Goal: Transaction & Acquisition: Purchase product/service

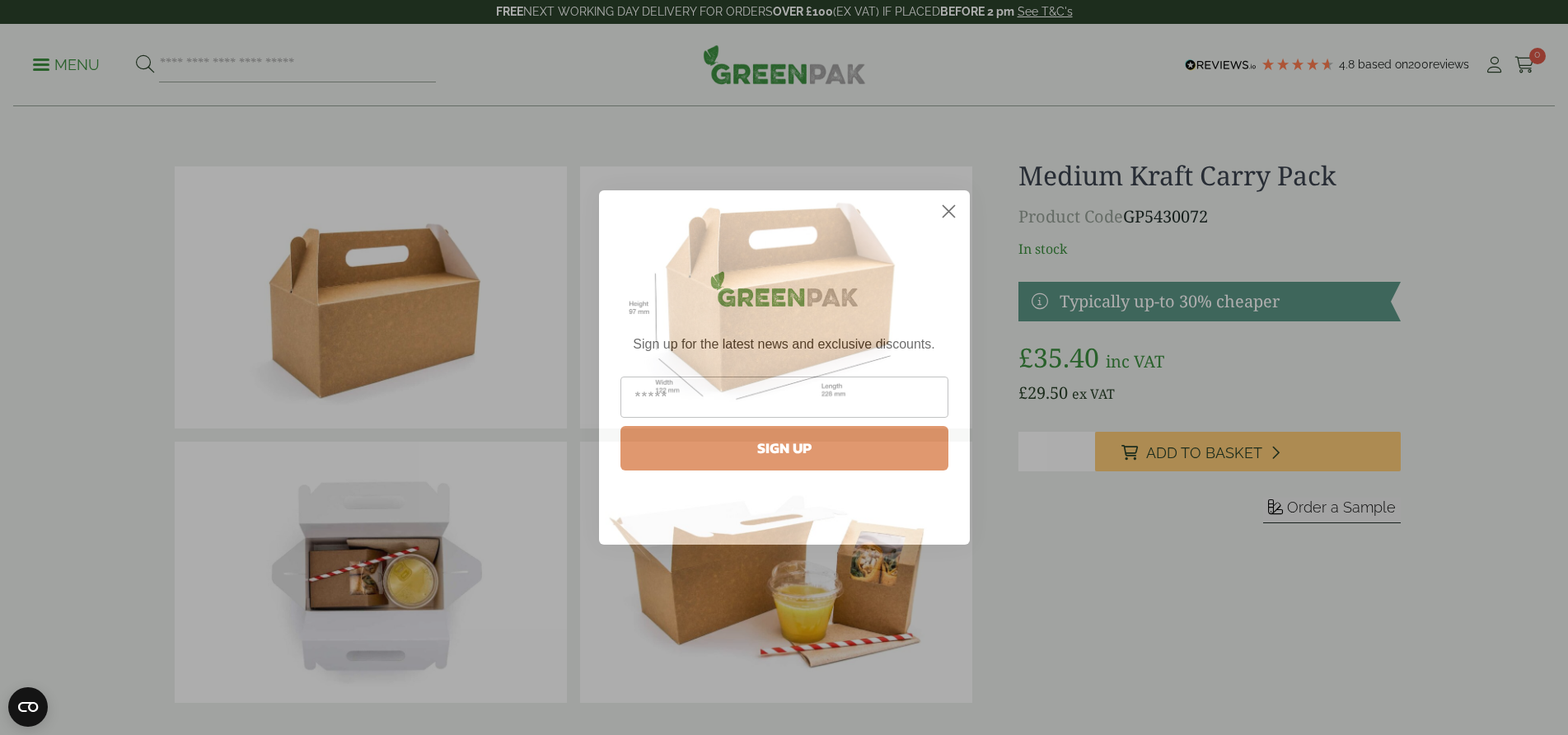
click at [946, 212] on icon "Close dialog" at bounding box center [949, 211] width 29 height 29
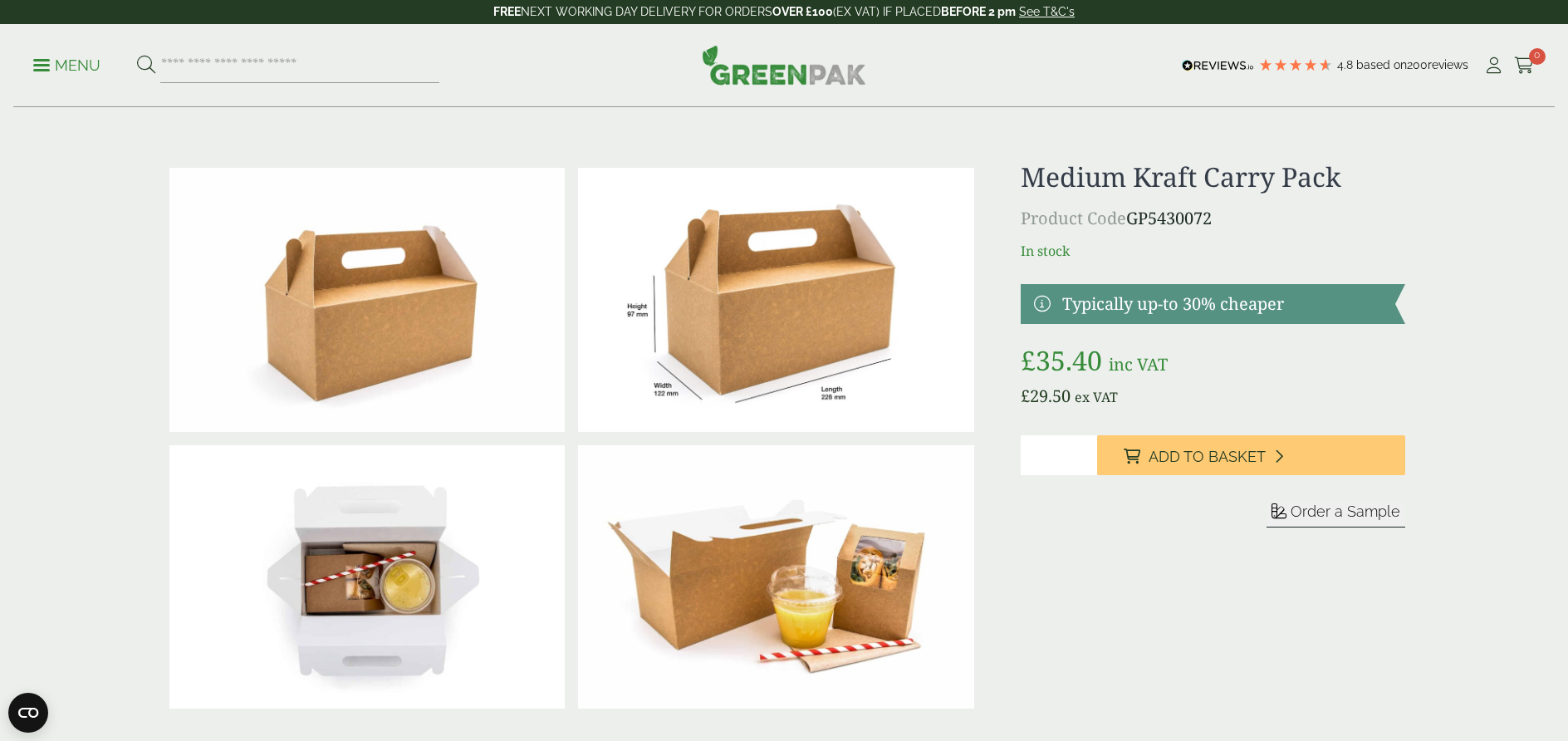
click at [1225, 312] on link at bounding box center [1213, 304] width 385 height 40
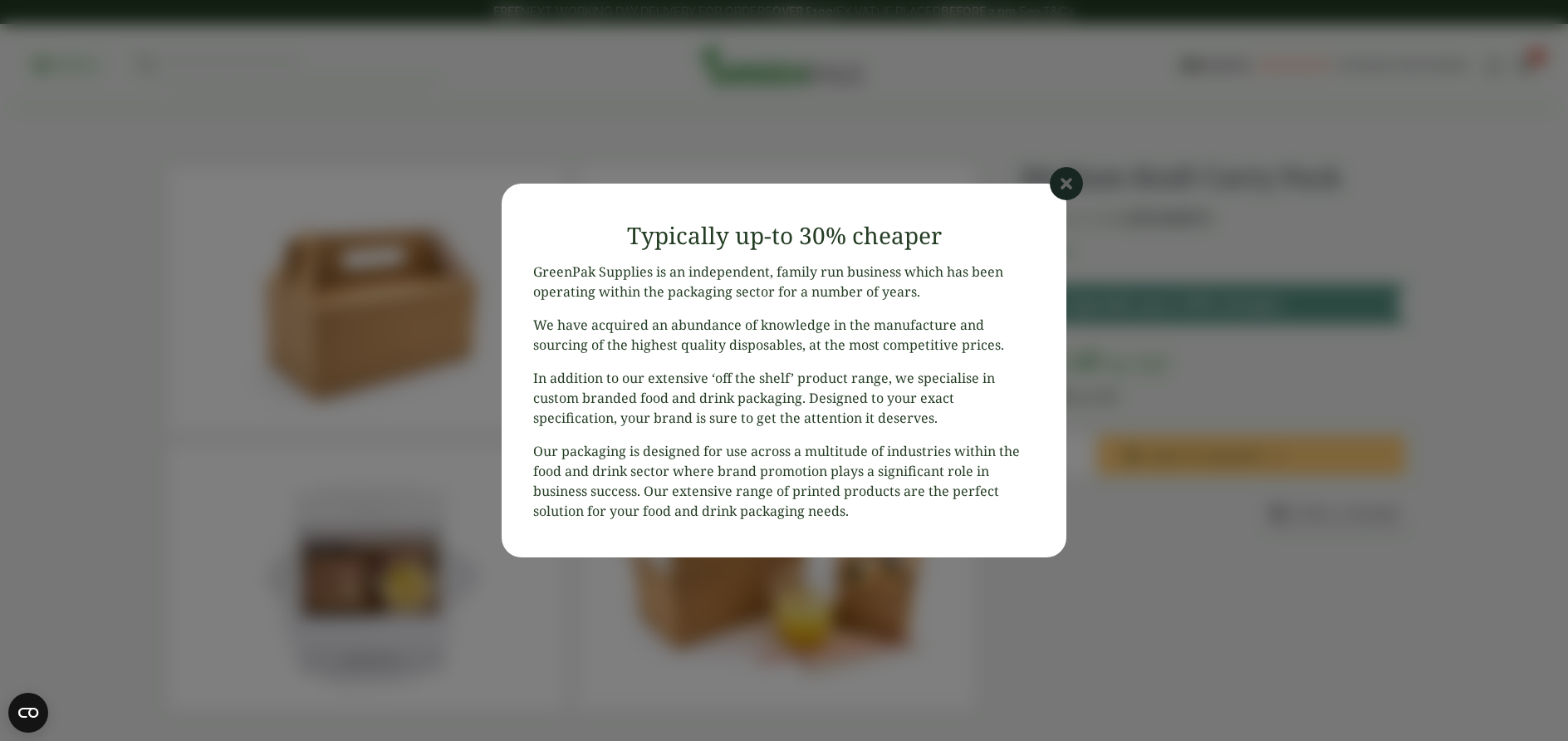
click at [1063, 183] on icon at bounding box center [1066, 183] width 33 height 33
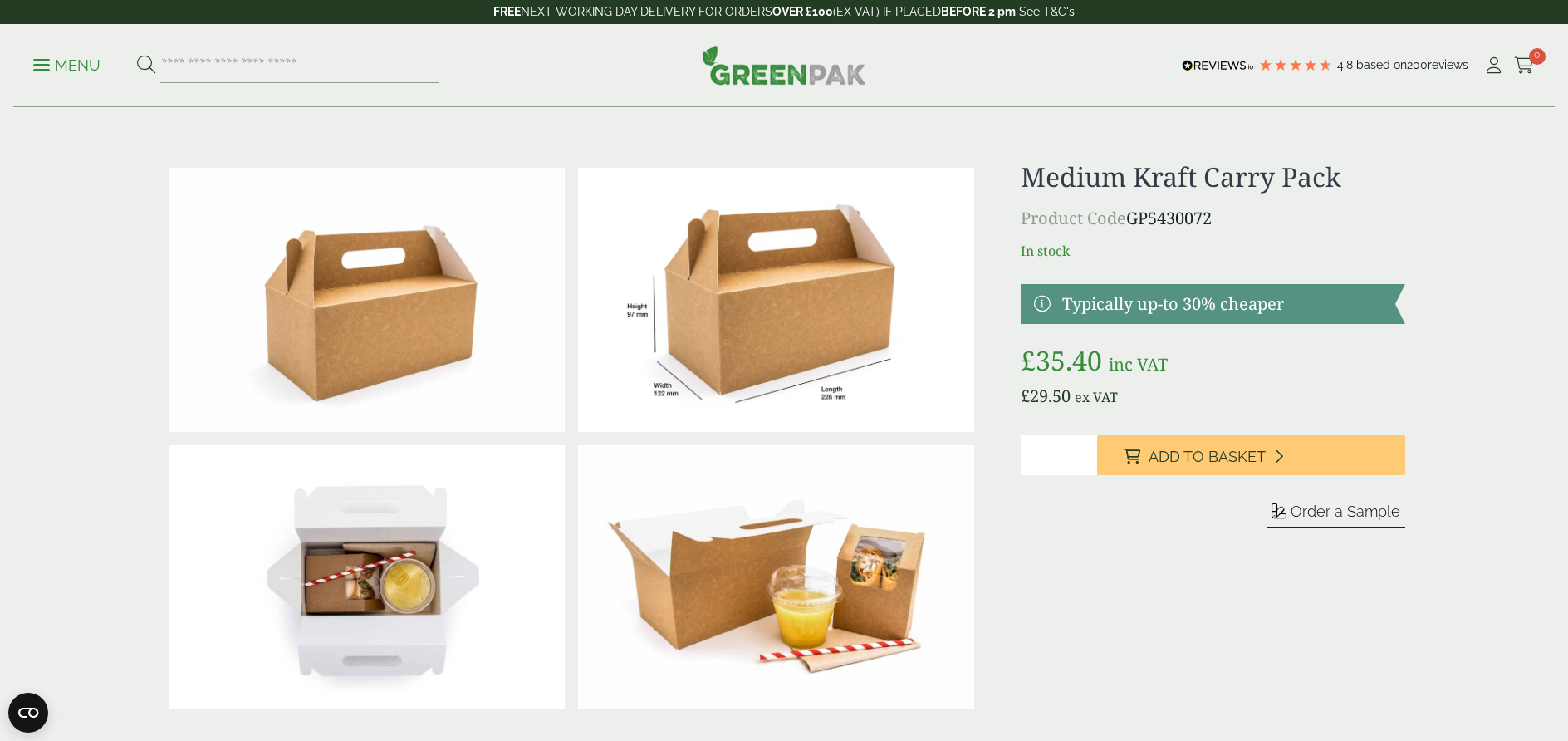
click at [1146, 183] on h1 "Medium Kraft Carry Pack" at bounding box center [1213, 176] width 385 height 31
click at [707, 532] on img at bounding box center [776, 577] width 396 height 264
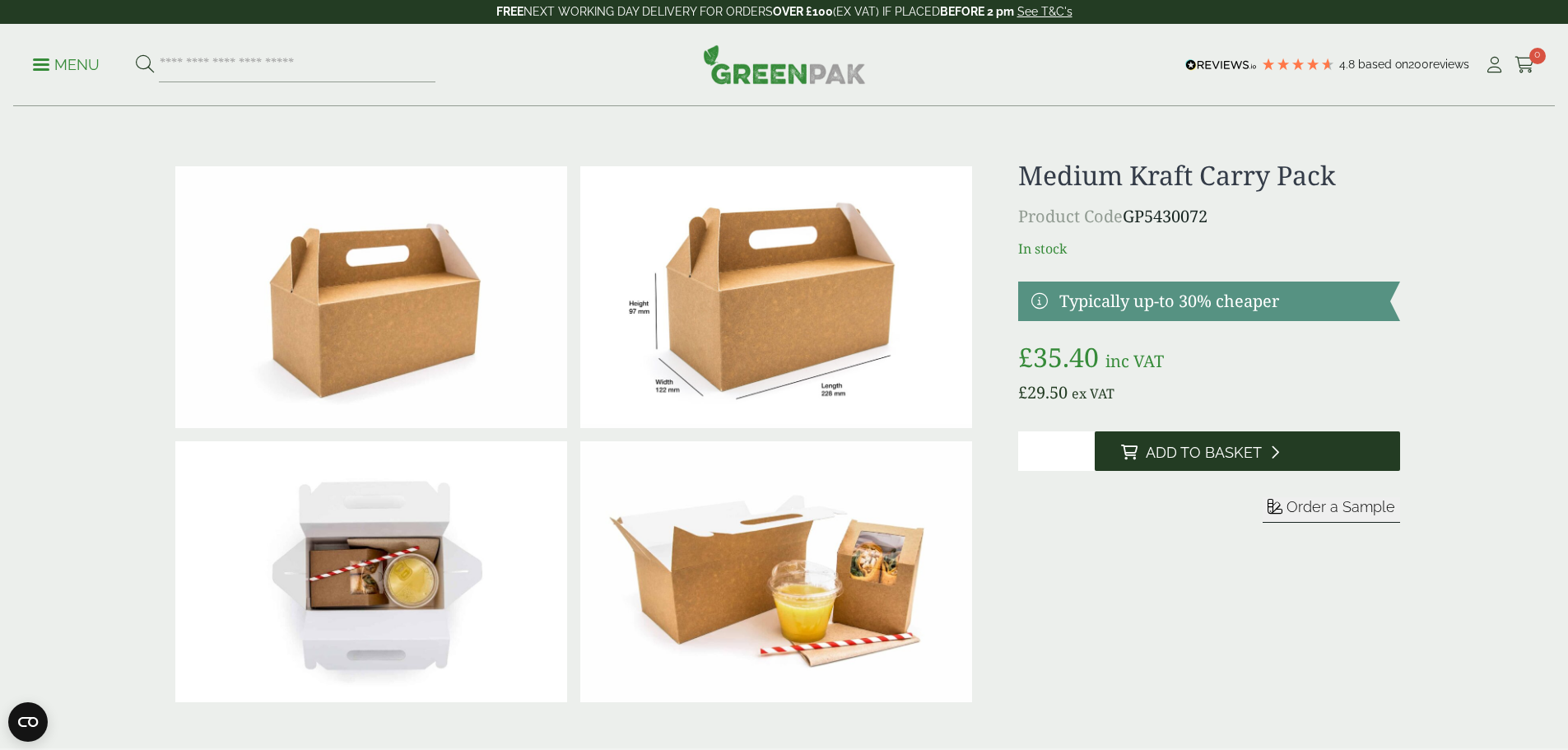
click at [1128, 445] on icon at bounding box center [1129, 452] width 16 height 15
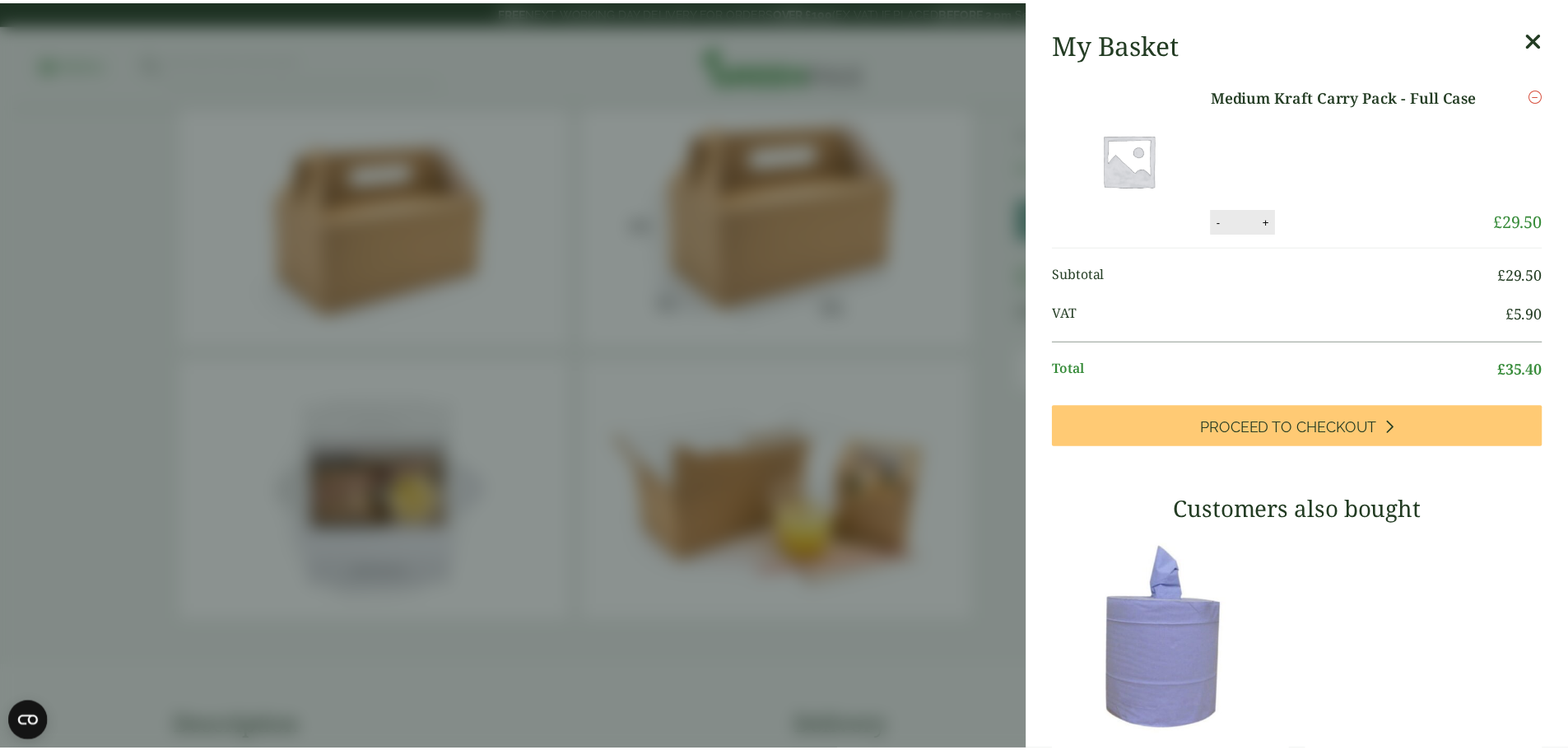
scroll to position [82, 0]
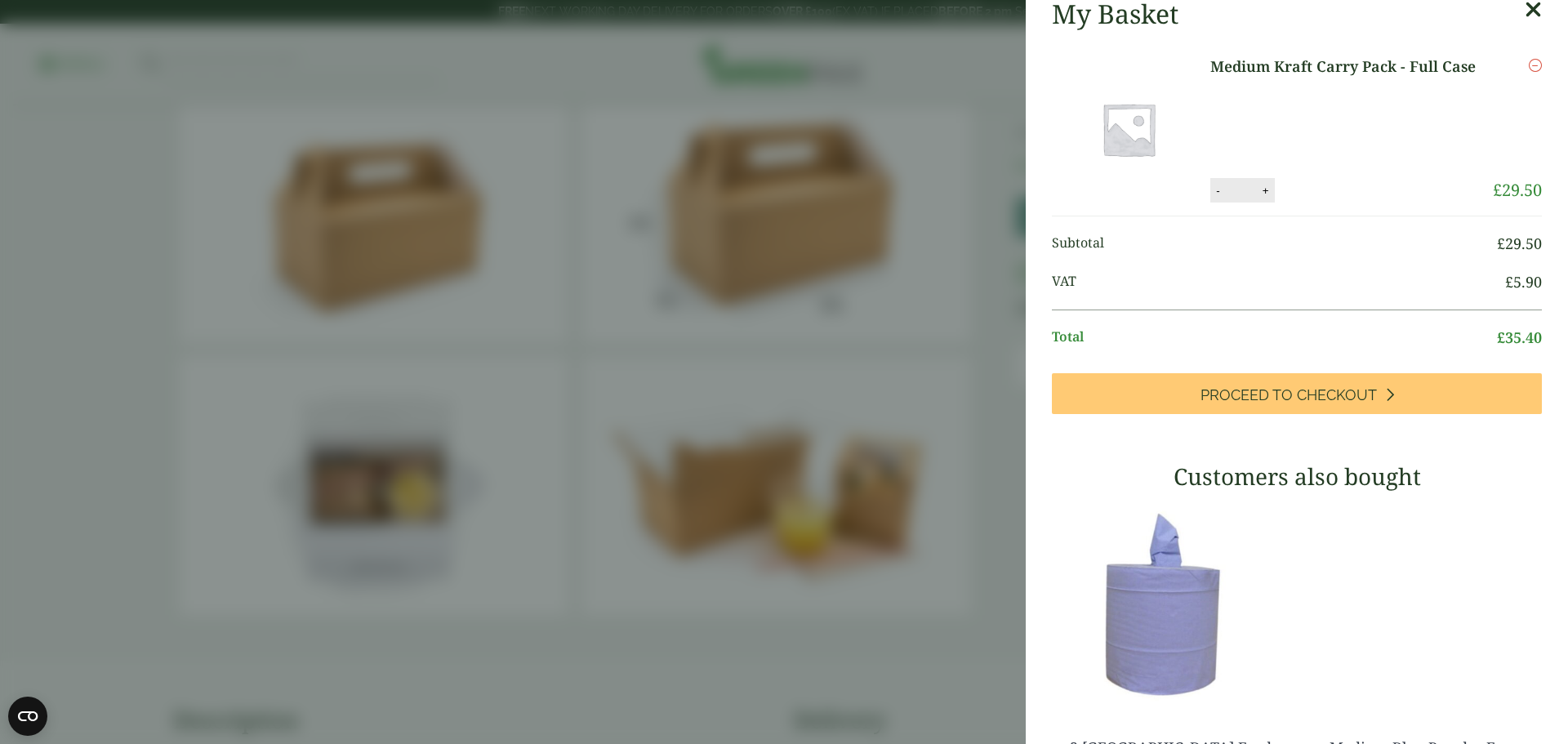
click at [780, 321] on aside "Medium Kraft Carry Pack - Full Case (GP5430072) - Added to basket My Basket Med…" at bounding box center [784, 372] width 1568 height 744
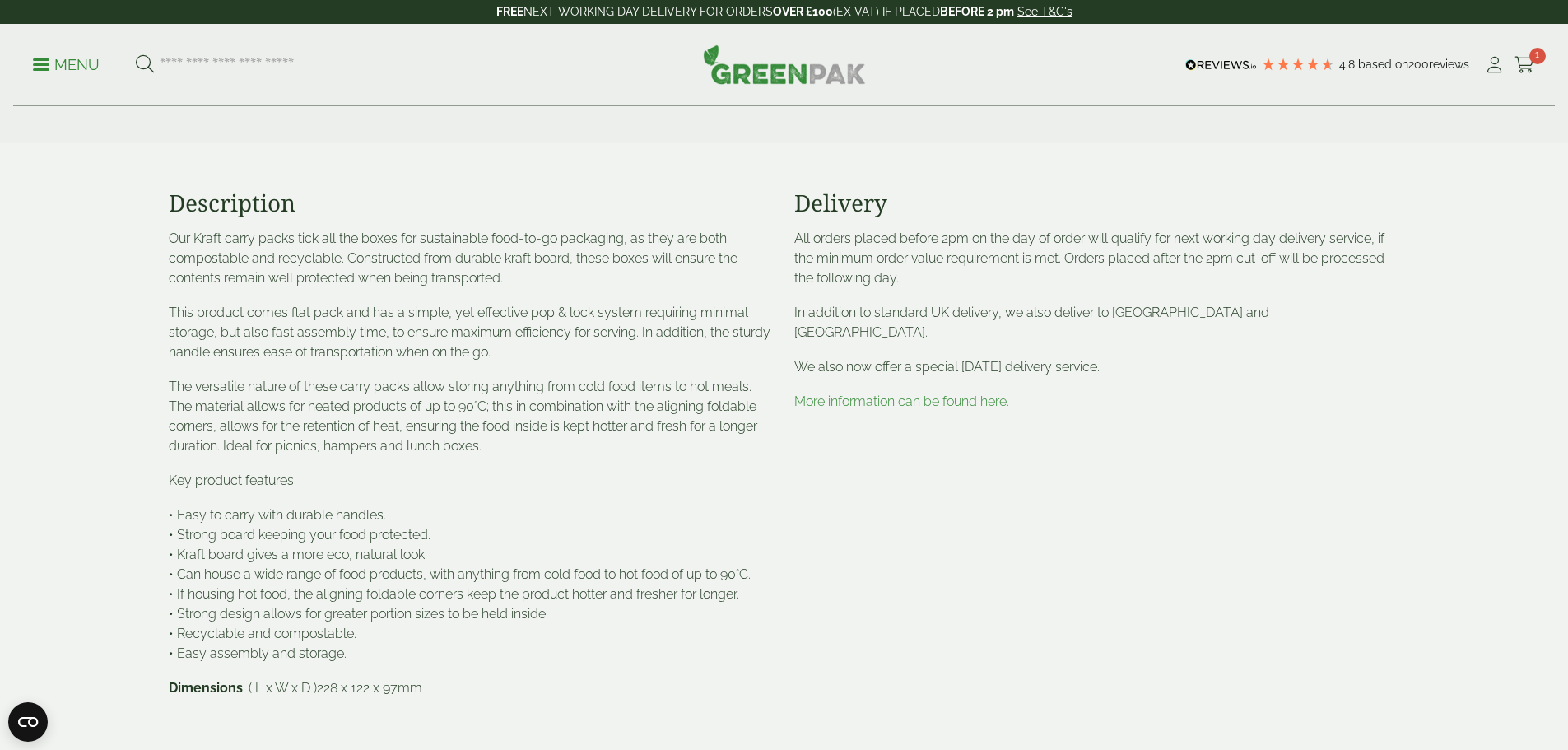
scroll to position [576, 0]
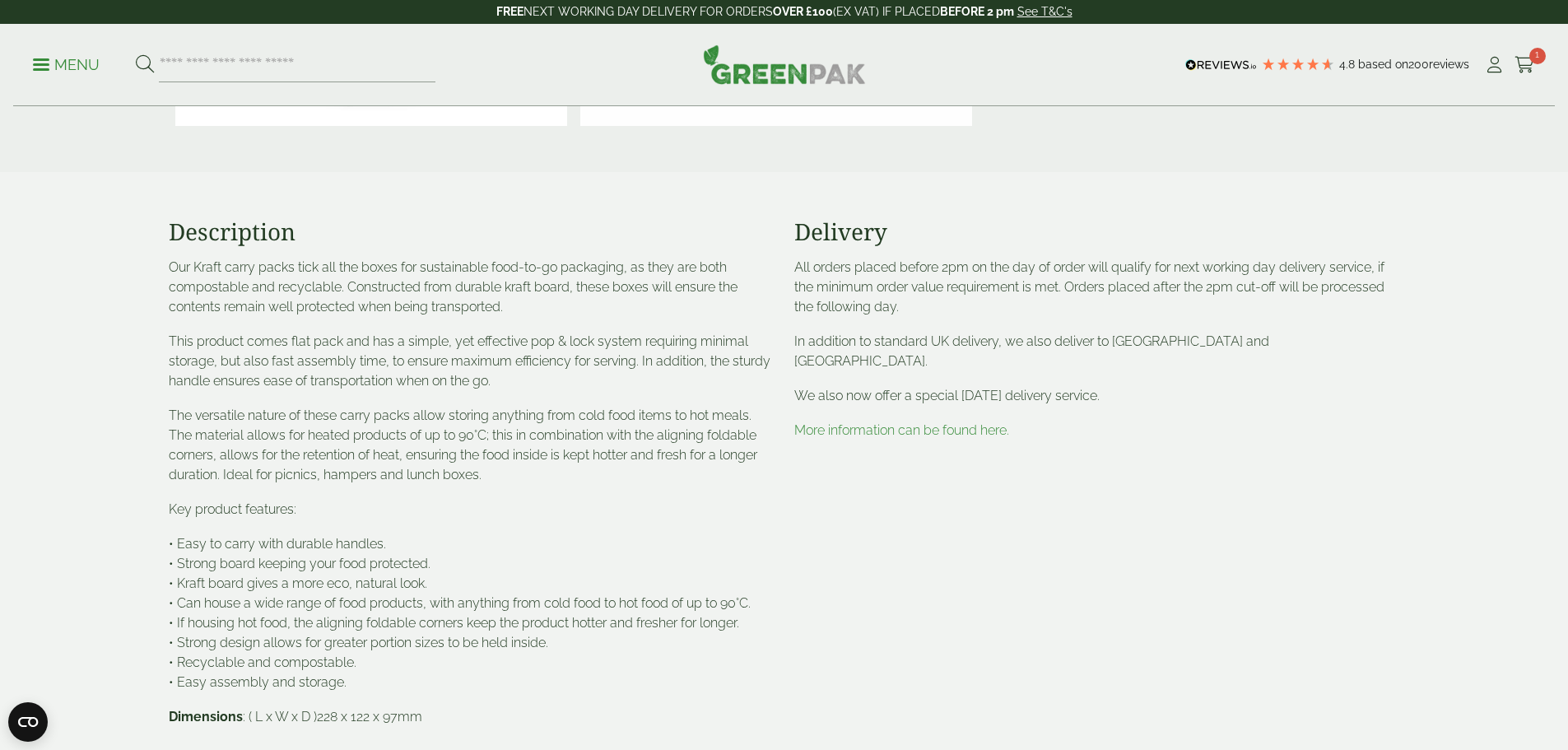
click at [901, 420] on p "More information can be found here." at bounding box center [1097, 430] width 606 height 20
click at [901, 422] on link "More information can be found here." at bounding box center [901, 430] width 215 height 16
